Goal: Share content: Share content

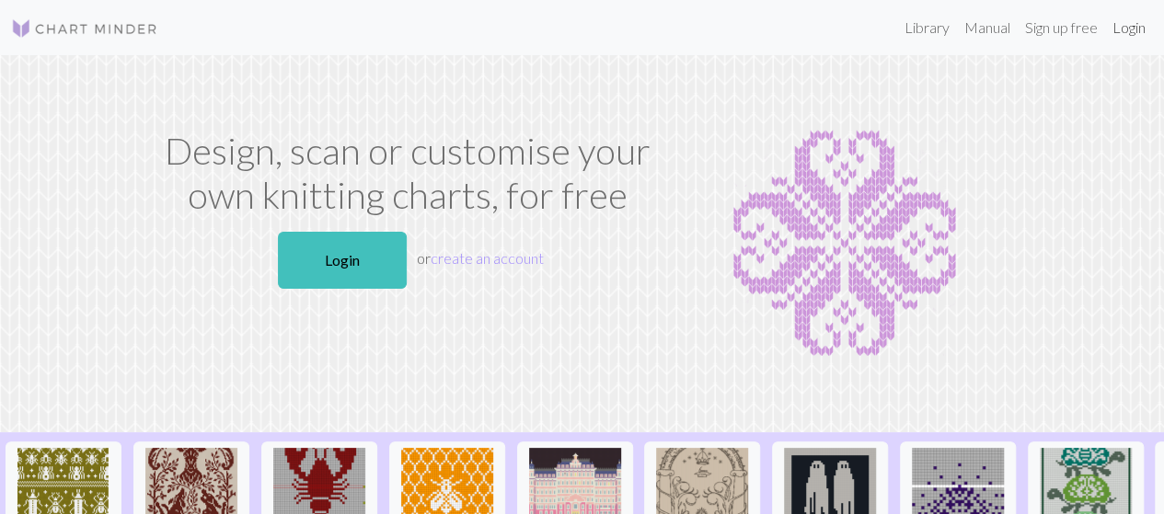
click at [1130, 36] on link "Login" at bounding box center [1129, 27] width 48 height 37
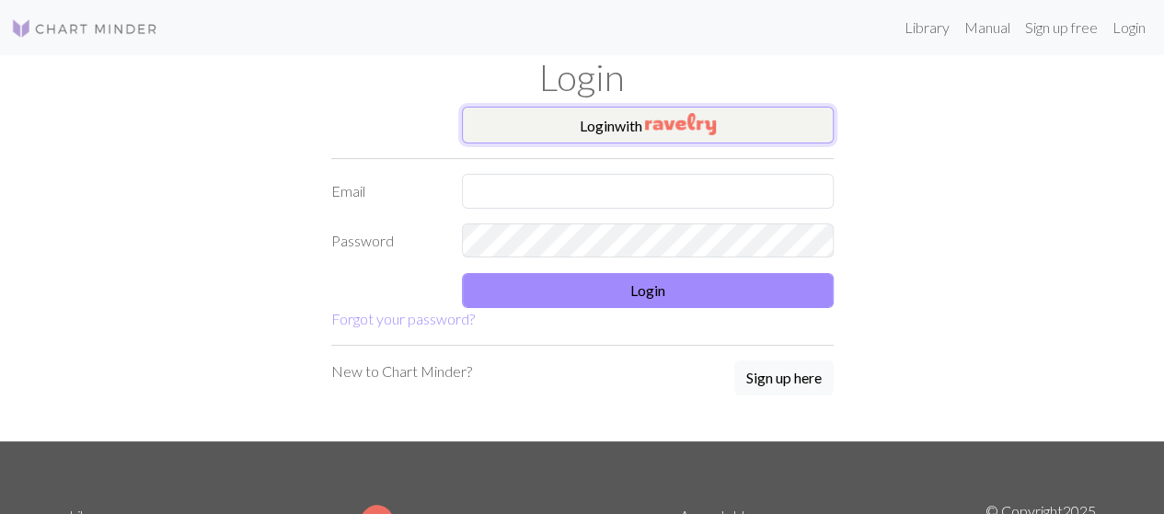
click at [712, 117] on img "button" at bounding box center [680, 124] width 71 height 22
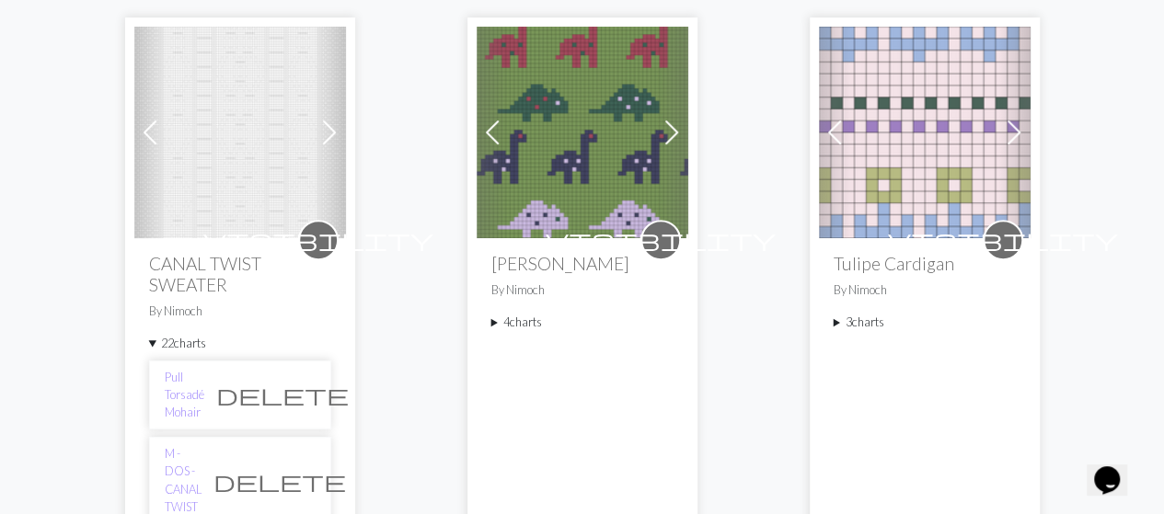
scroll to position [226, 0]
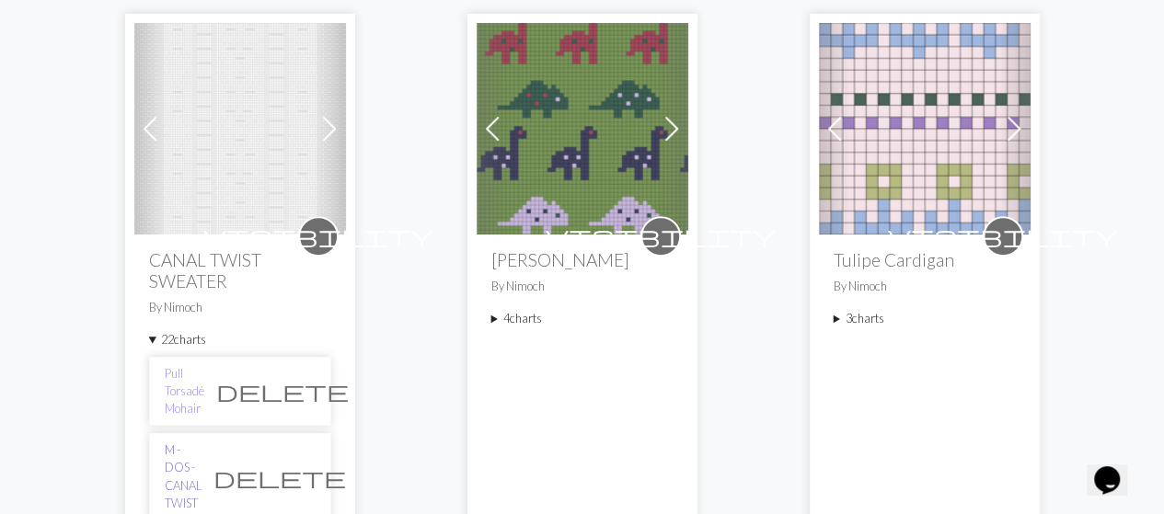
click at [197, 442] on link "M - DOS - CANAL TWIST" at bounding box center [183, 477] width 37 height 71
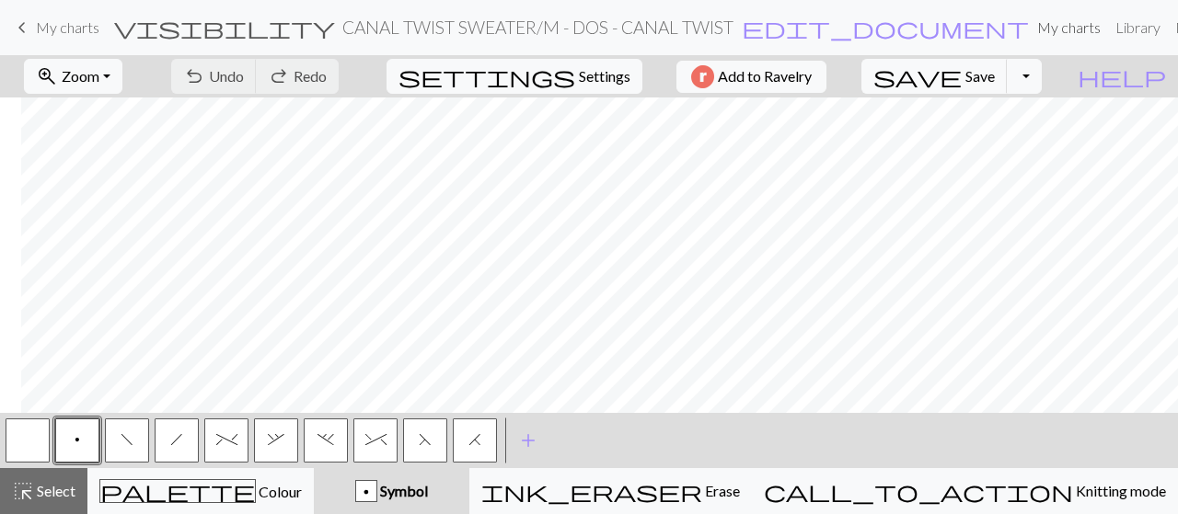
scroll to position [0, 475]
click at [1042, 90] on button "Toggle Dropdown" at bounding box center [1024, 76] width 35 height 35
click at [1012, 137] on button "save_alt Download" at bounding box center [889, 145] width 304 height 29
click at [1042, 84] on button "Toggle Dropdown" at bounding box center [1024, 76] width 35 height 35
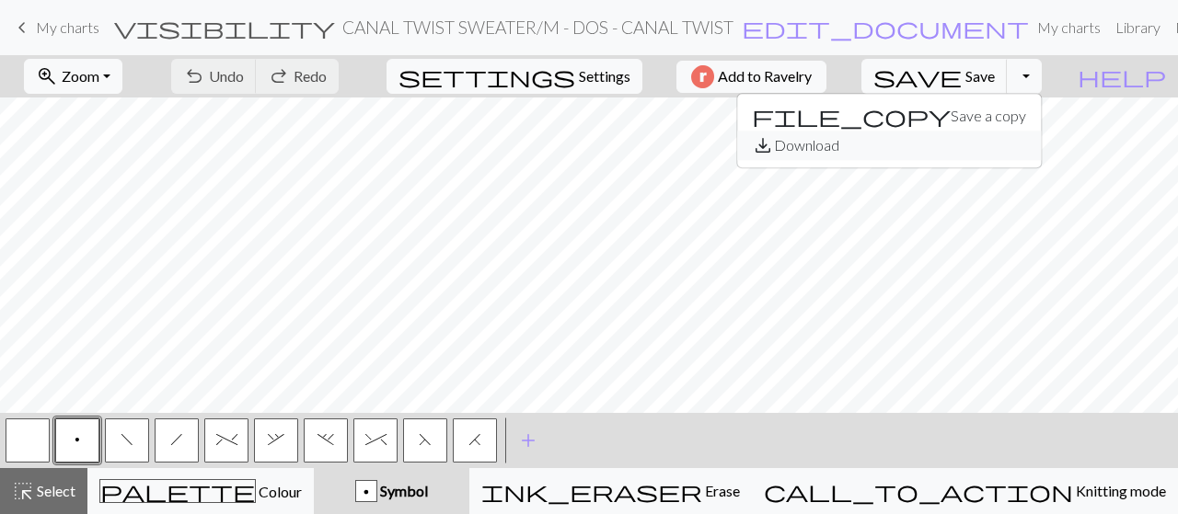
click at [1016, 140] on button "save_alt Download" at bounding box center [889, 145] width 304 height 29
click at [812, 73] on span "Add to Ravelry" at bounding box center [765, 76] width 94 height 23
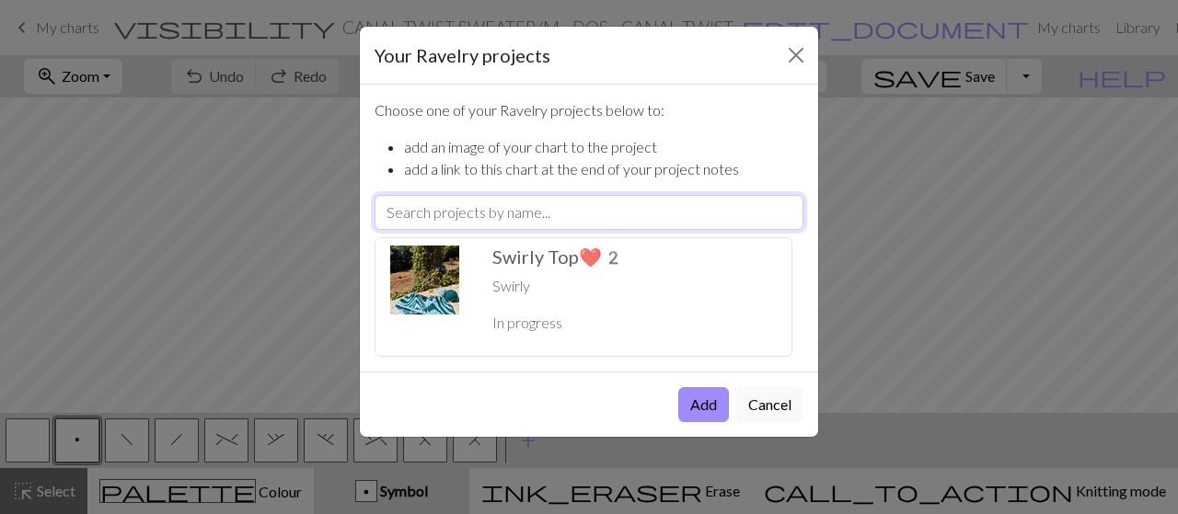
click at [672, 205] on input "text" at bounding box center [588, 212] width 429 height 35
click at [666, 175] on li "add a link to this chart at the end of your project notes" at bounding box center [603, 169] width 399 height 22
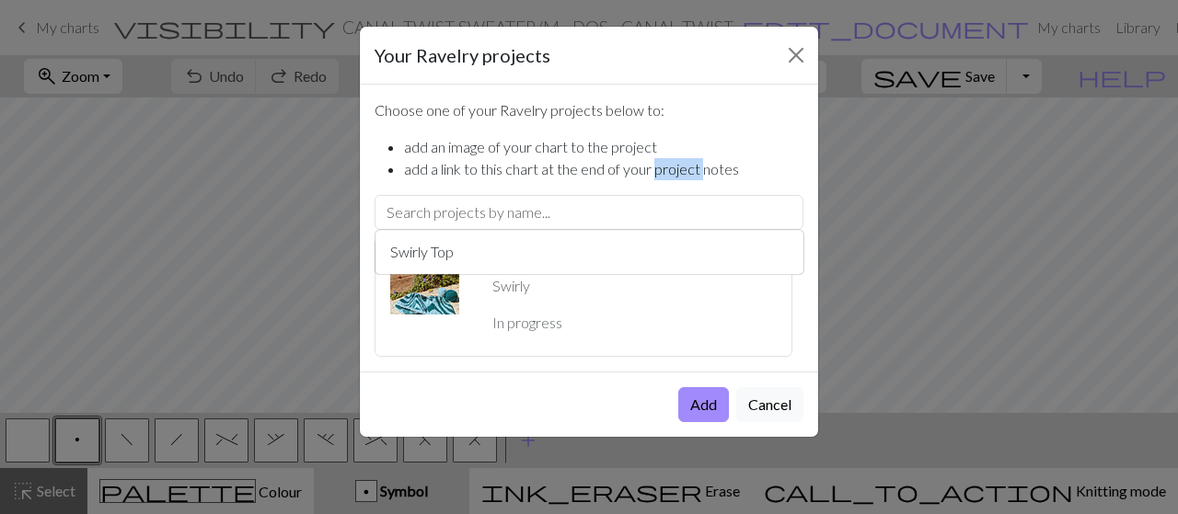
click at [666, 175] on li "add a link to this chart at the end of your project notes" at bounding box center [603, 169] width 399 height 22
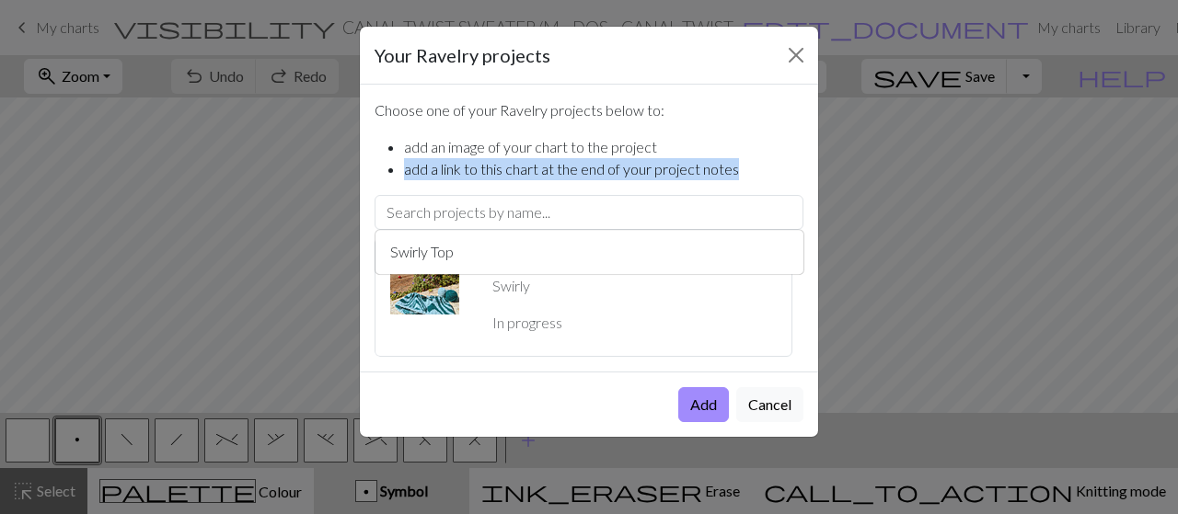
click at [666, 175] on li "add a link to this chart at the end of your project notes" at bounding box center [603, 169] width 399 height 22
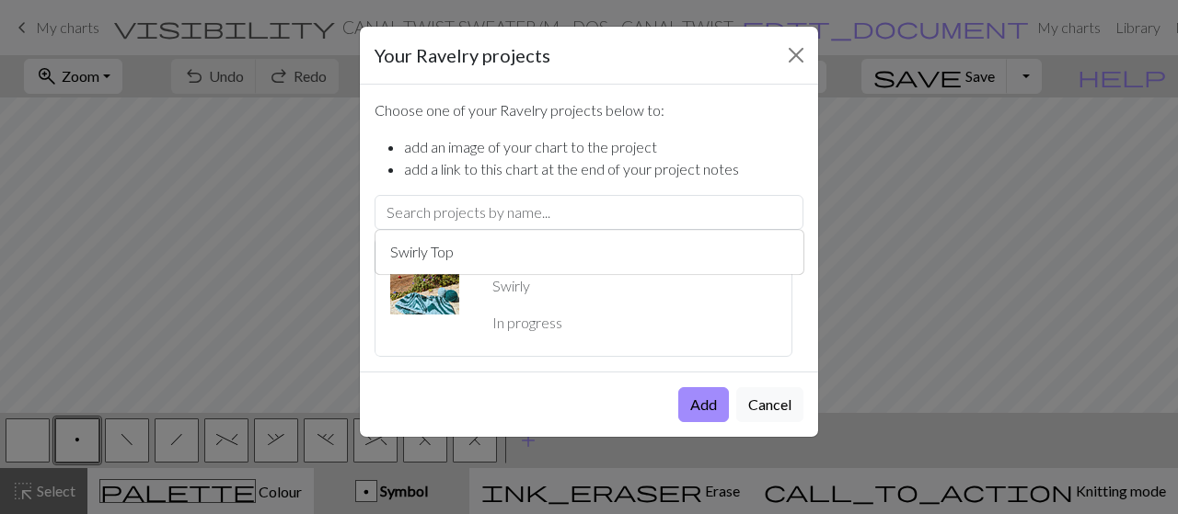
click at [624, 148] on li "add an image of your chart to the project" at bounding box center [603, 147] width 399 height 22
click at [605, 159] on li "add a link to this chart at the end of your project notes" at bounding box center [603, 169] width 399 height 22
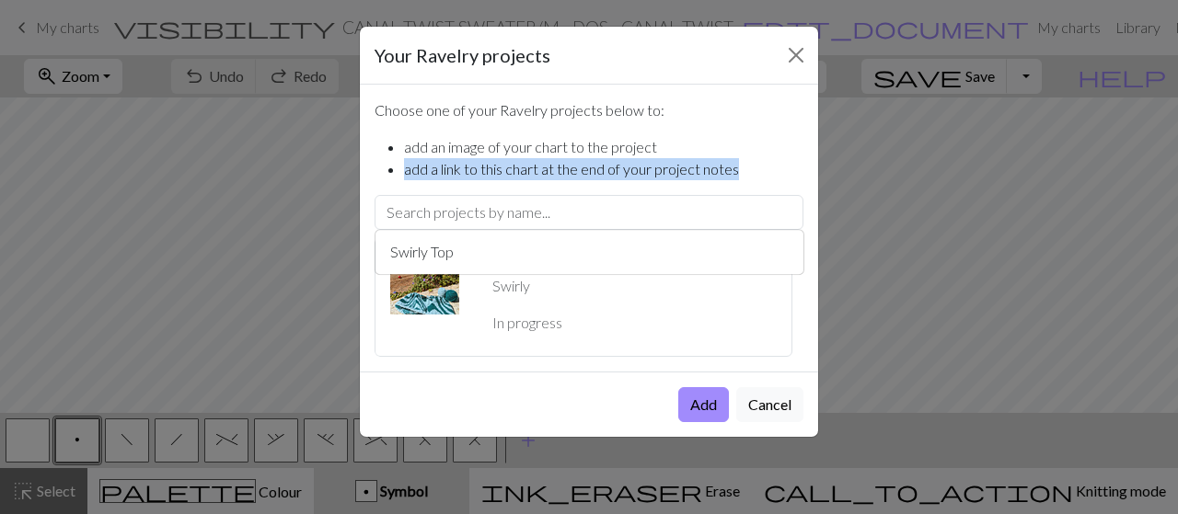
click at [605, 159] on li "add a link to this chart at the end of your project notes" at bounding box center [603, 169] width 399 height 22
click at [750, 416] on button "Cancel" at bounding box center [769, 404] width 67 height 35
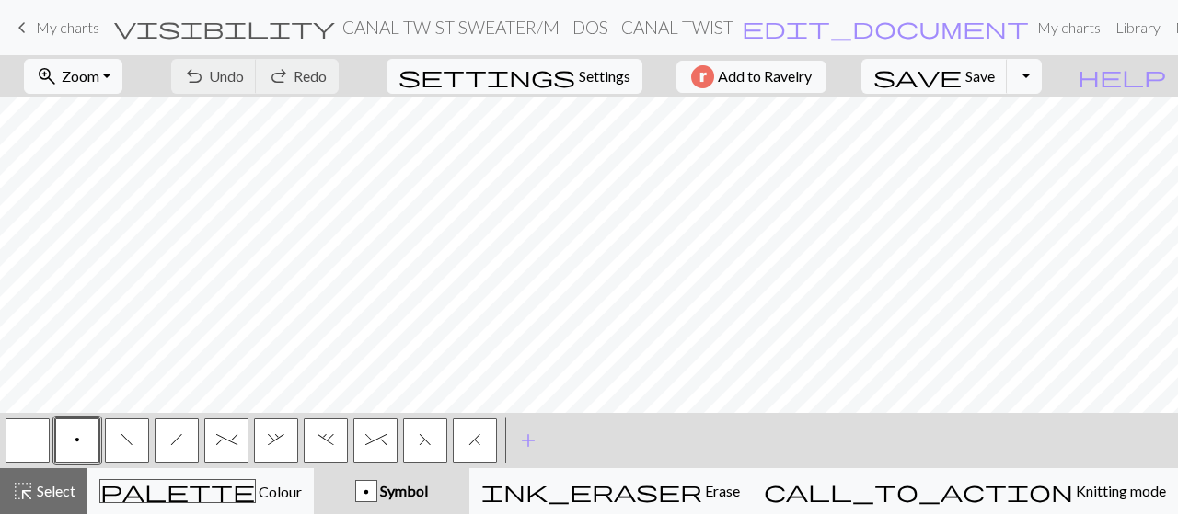
click at [817, 58] on div "zoom_in Zoom Zoom Fit all Fit width Fit height 50% 100% 150% 200% undo Undo Und…" at bounding box center [533, 76] width 1066 height 42
click at [804, 71] on span "Add to Ravelry" at bounding box center [765, 76] width 94 height 23
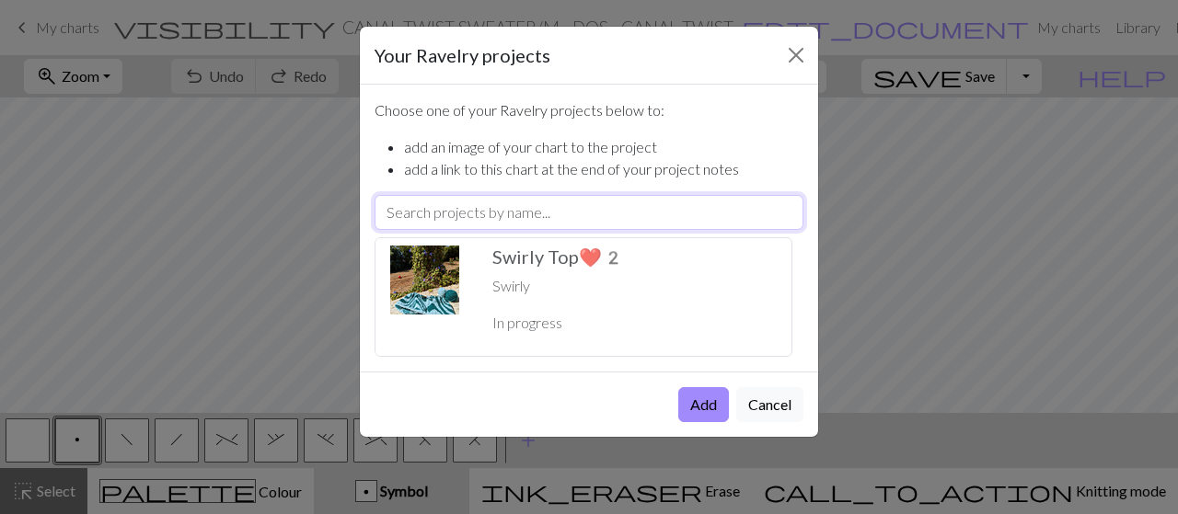
click at [536, 222] on input "text" at bounding box center [588, 212] width 429 height 35
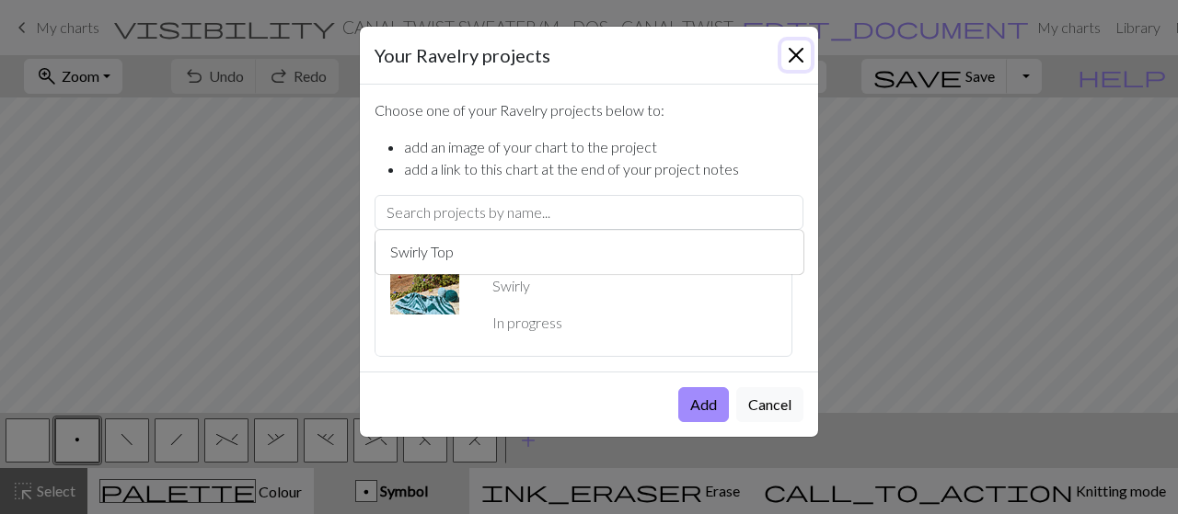
click at [782, 59] on button "Close" at bounding box center [795, 54] width 29 height 29
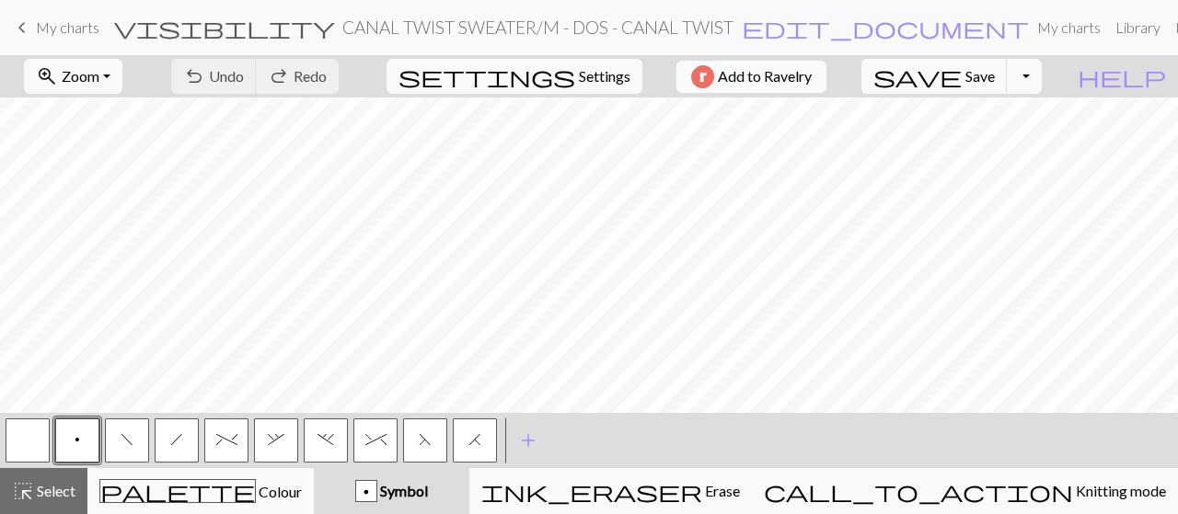
click at [812, 76] on span "Add to Ravelry" at bounding box center [765, 76] width 94 height 23
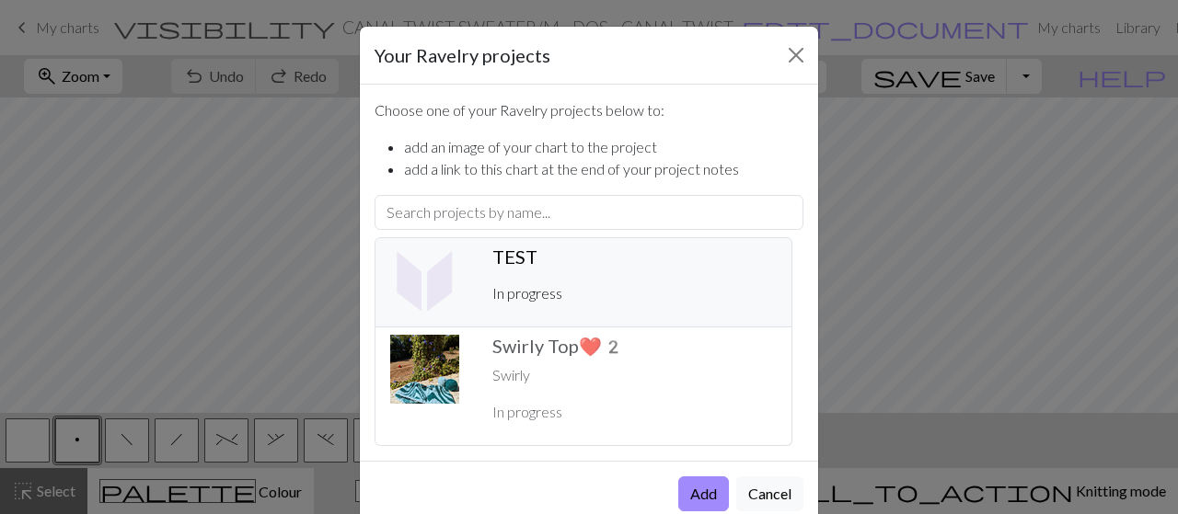
click at [539, 271] on div "TEST ️ In progress" at bounding box center [634, 283] width 306 height 74
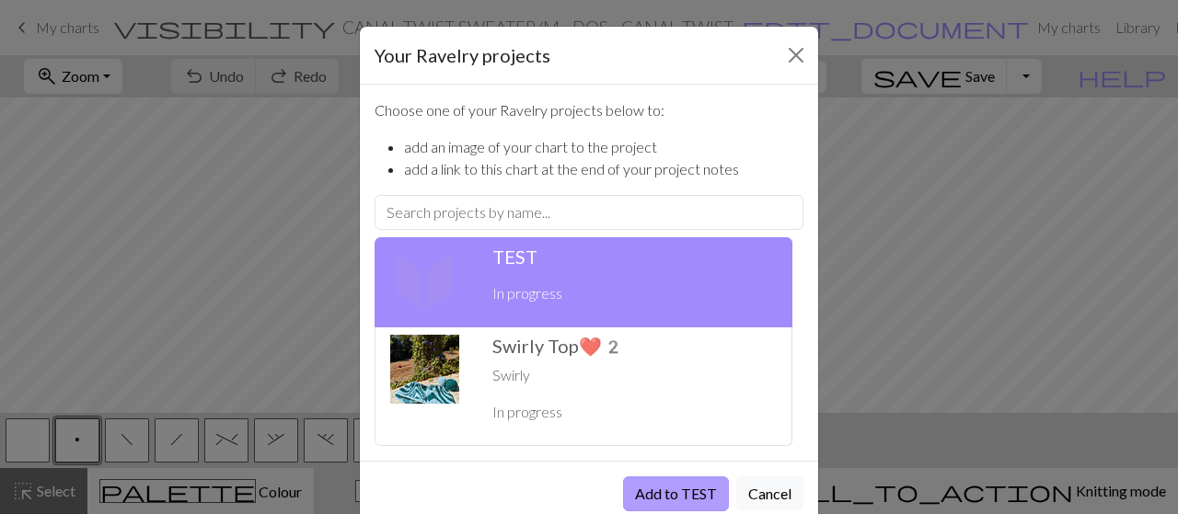
click at [649, 487] on button "Add to TEST" at bounding box center [676, 494] width 106 height 35
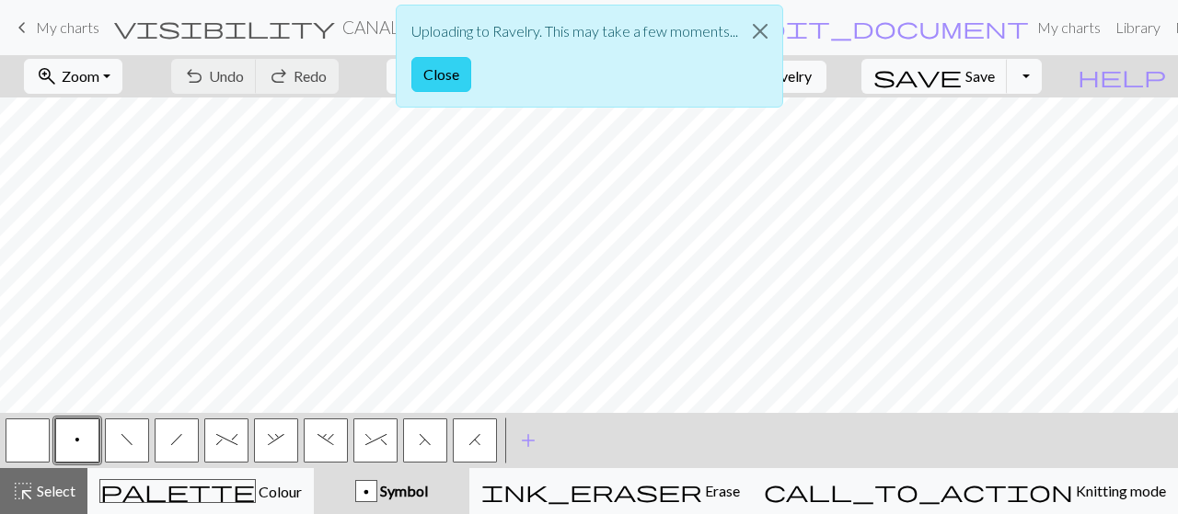
click at [448, 80] on button "Close" at bounding box center [441, 74] width 60 height 35
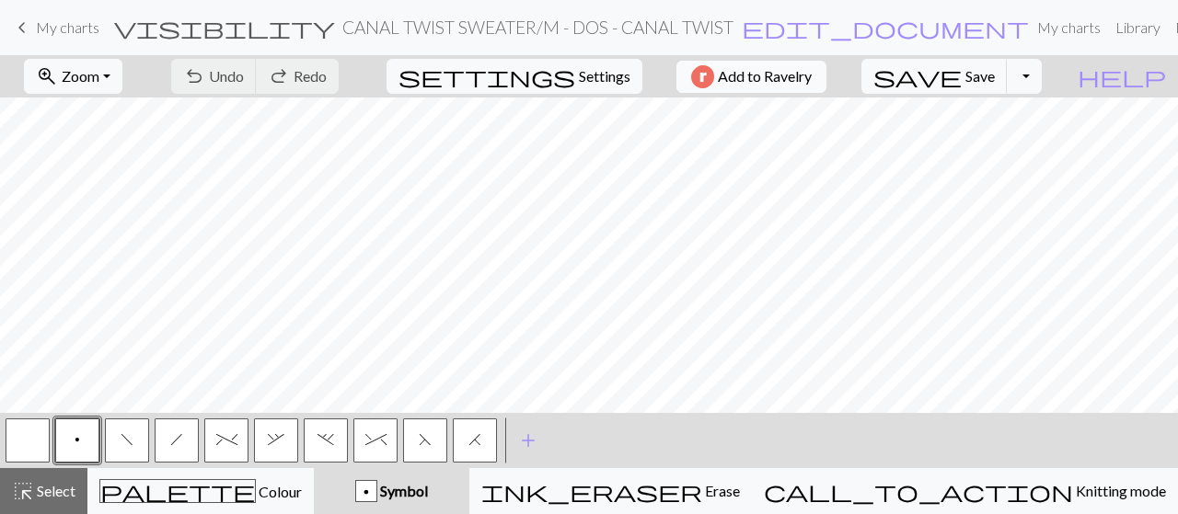
click at [795, 80] on span "Add to Ravelry" at bounding box center [765, 76] width 94 height 23
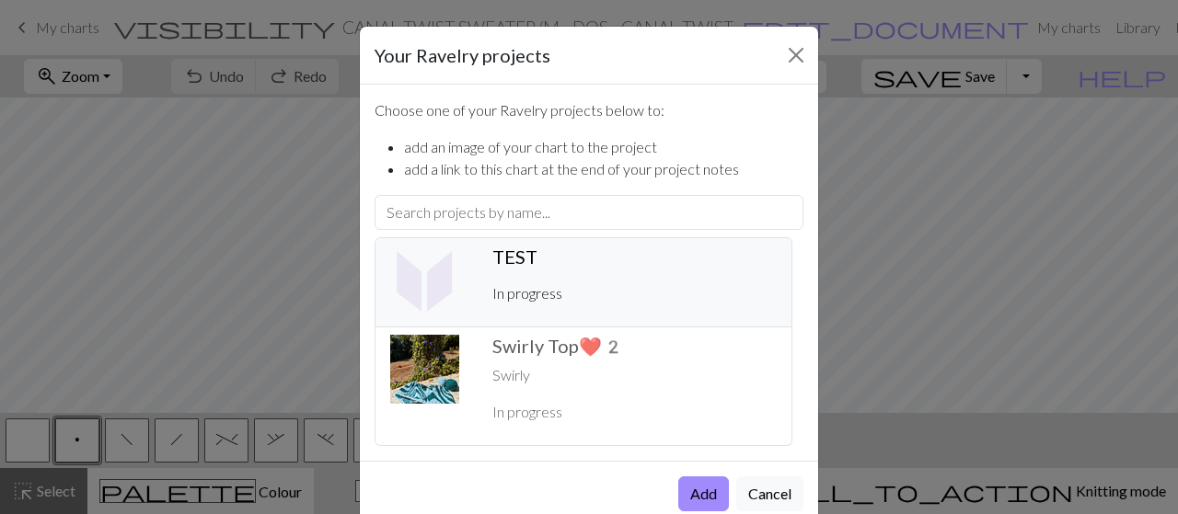
click at [609, 248] on h5 "TEST ️" at bounding box center [634, 257] width 284 height 22
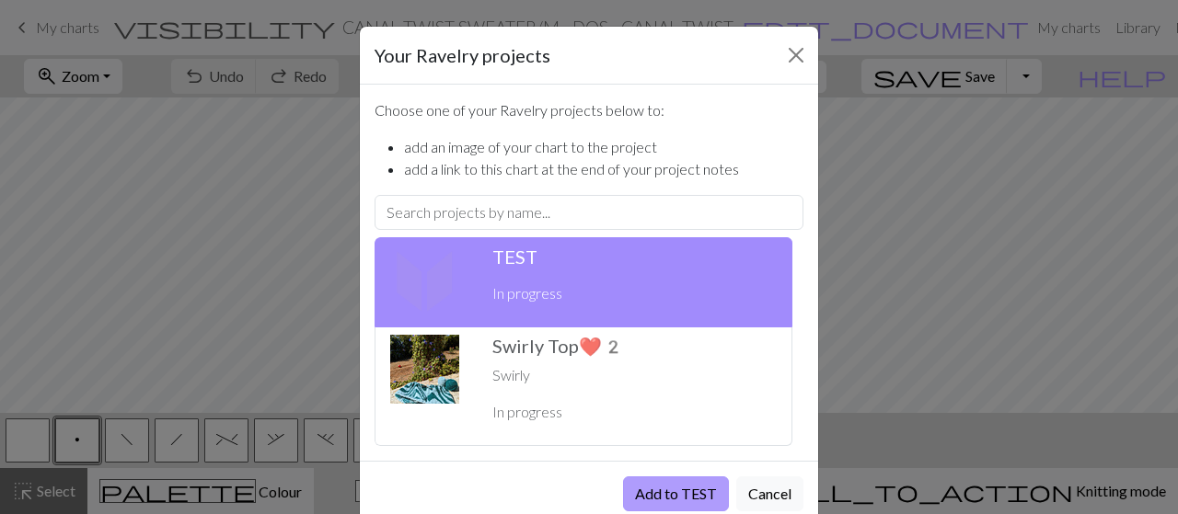
click at [657, 489] on button "Add to TEST" at bounding box center [676, 494] width 106 height 35
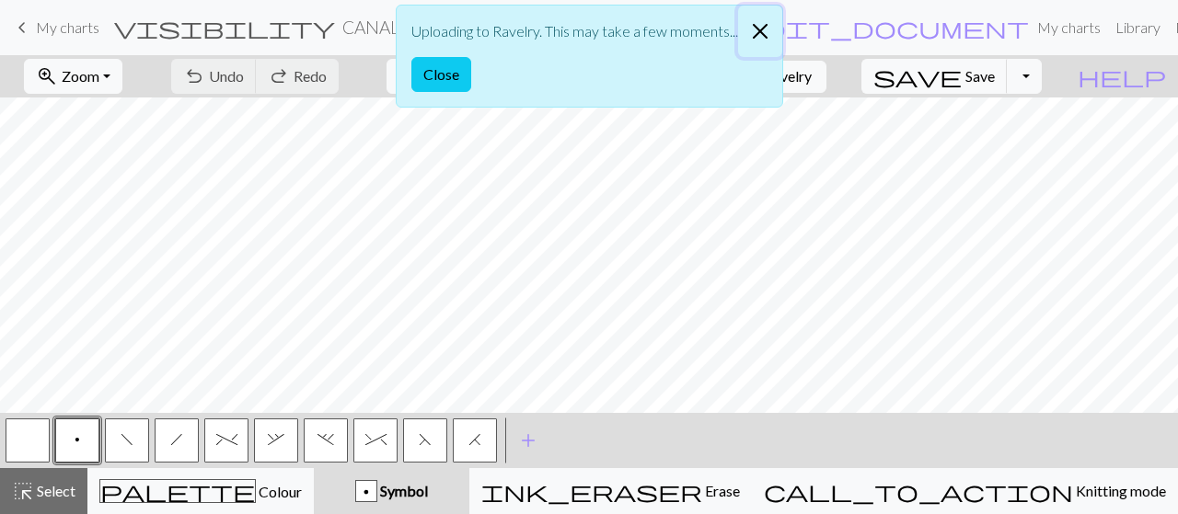
click at [756, 27] on button "Close" at bounding box center [760, 32] width 44 height 52
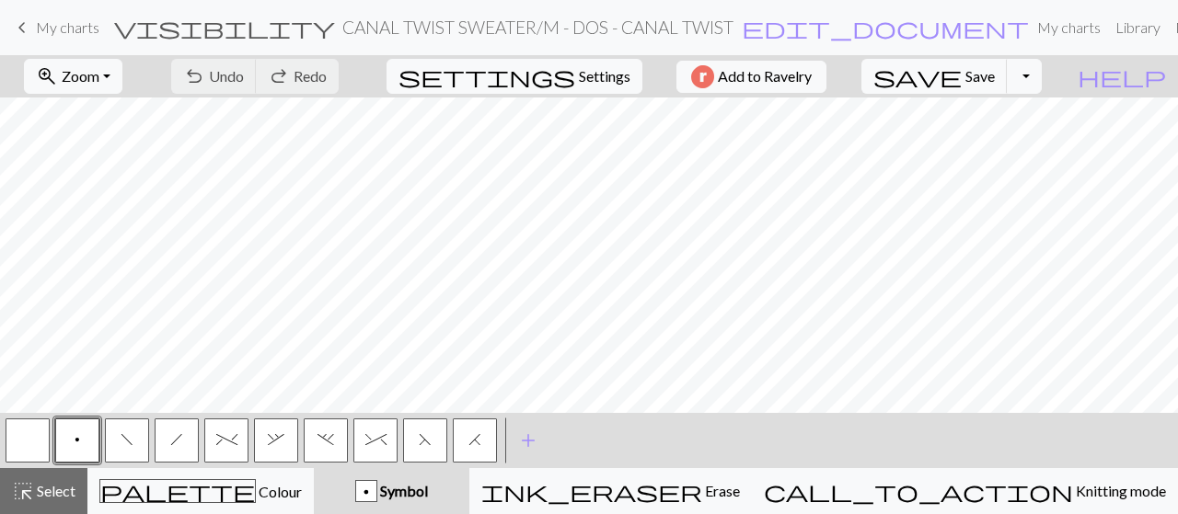
click at [24, 32] on span "keyboard_arrow_left" at bounding box center [22, 28] width 22 height 26
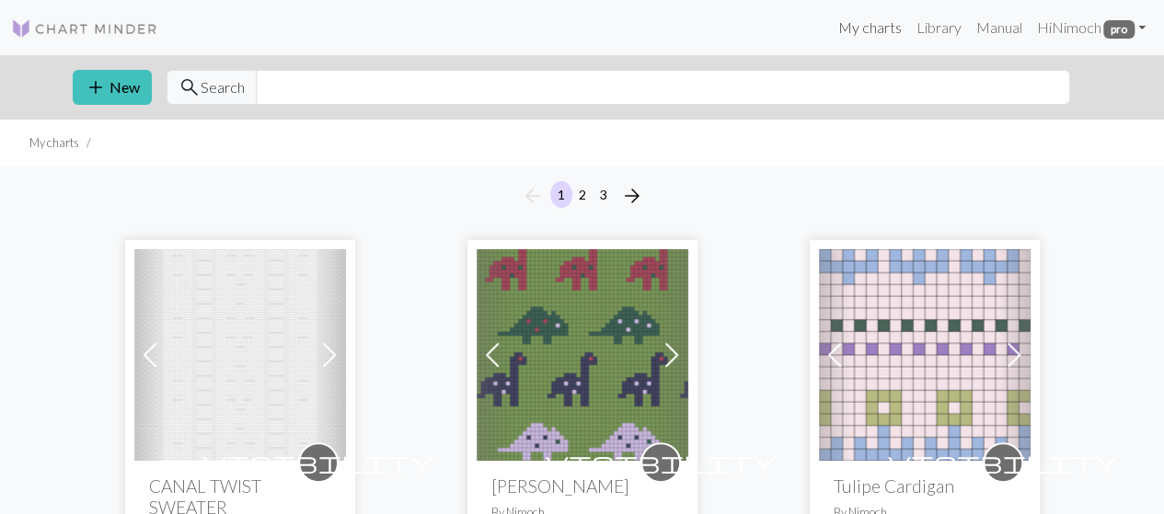
click at [857, 32] on link "My charts" at bounding box center [869, 27] width 78 height 37
click at [993, 25] on link "Manual" at bounding box center [998, 27] width 61 height 37
